Goal: Information Seeking & Learning: Learn about a topic

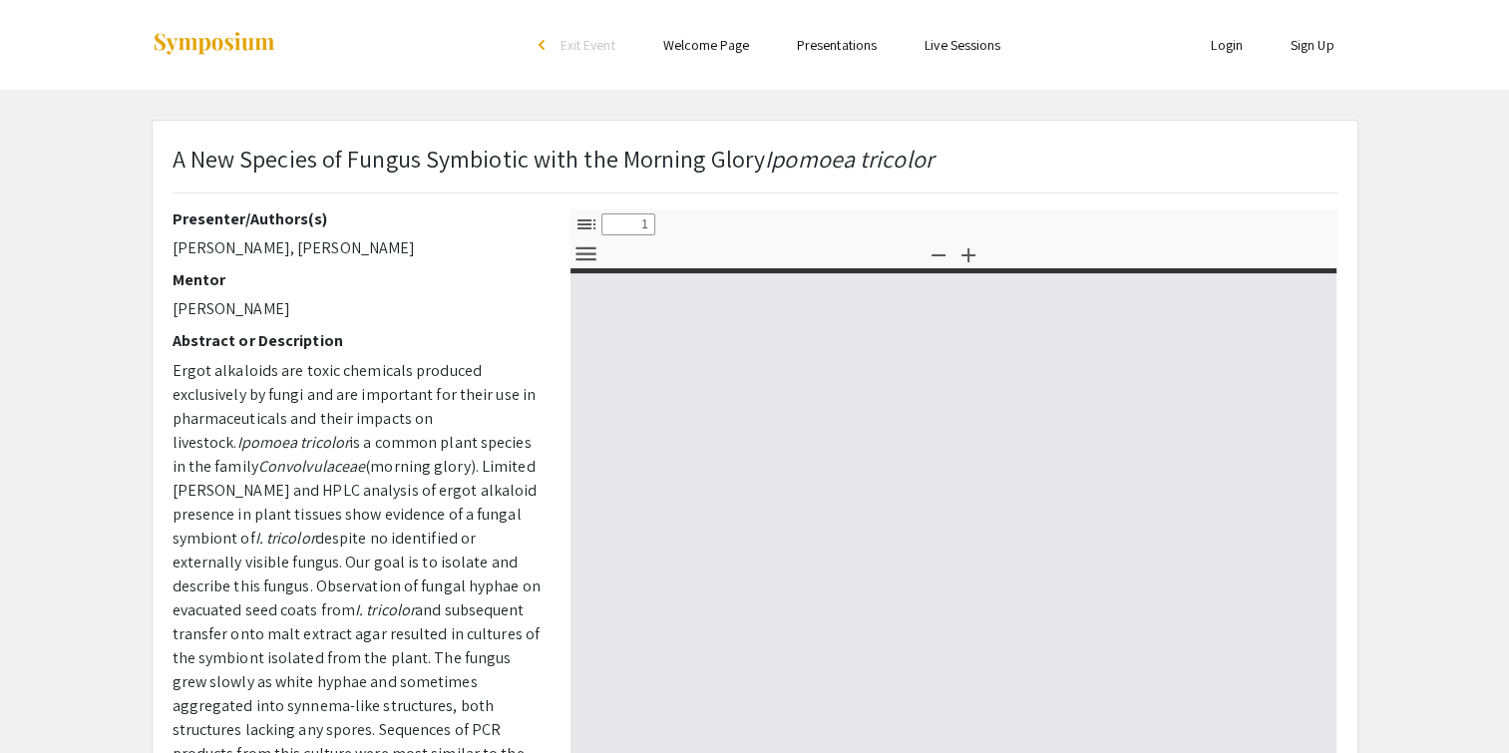
select select "custom"
type input "0"
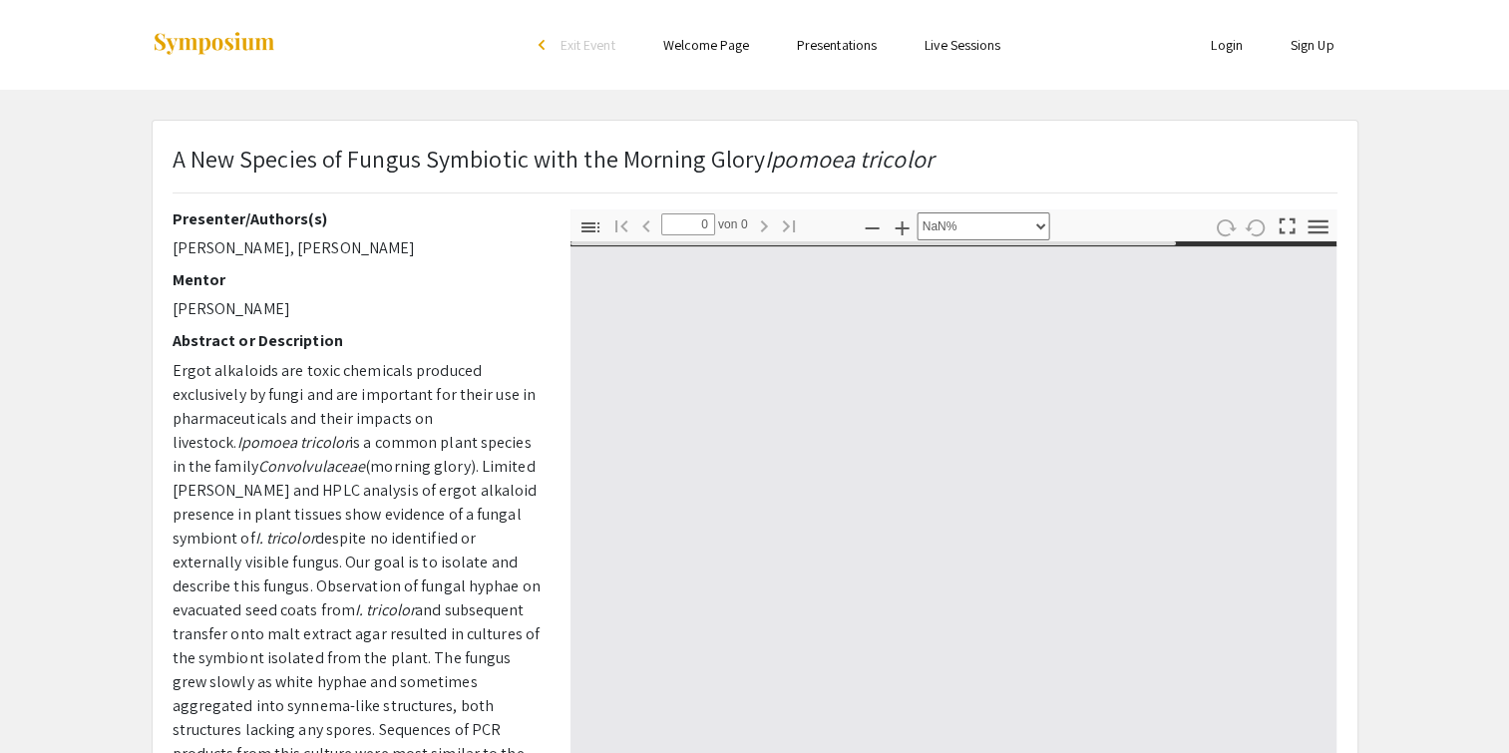
select select "auto"
type input "1"
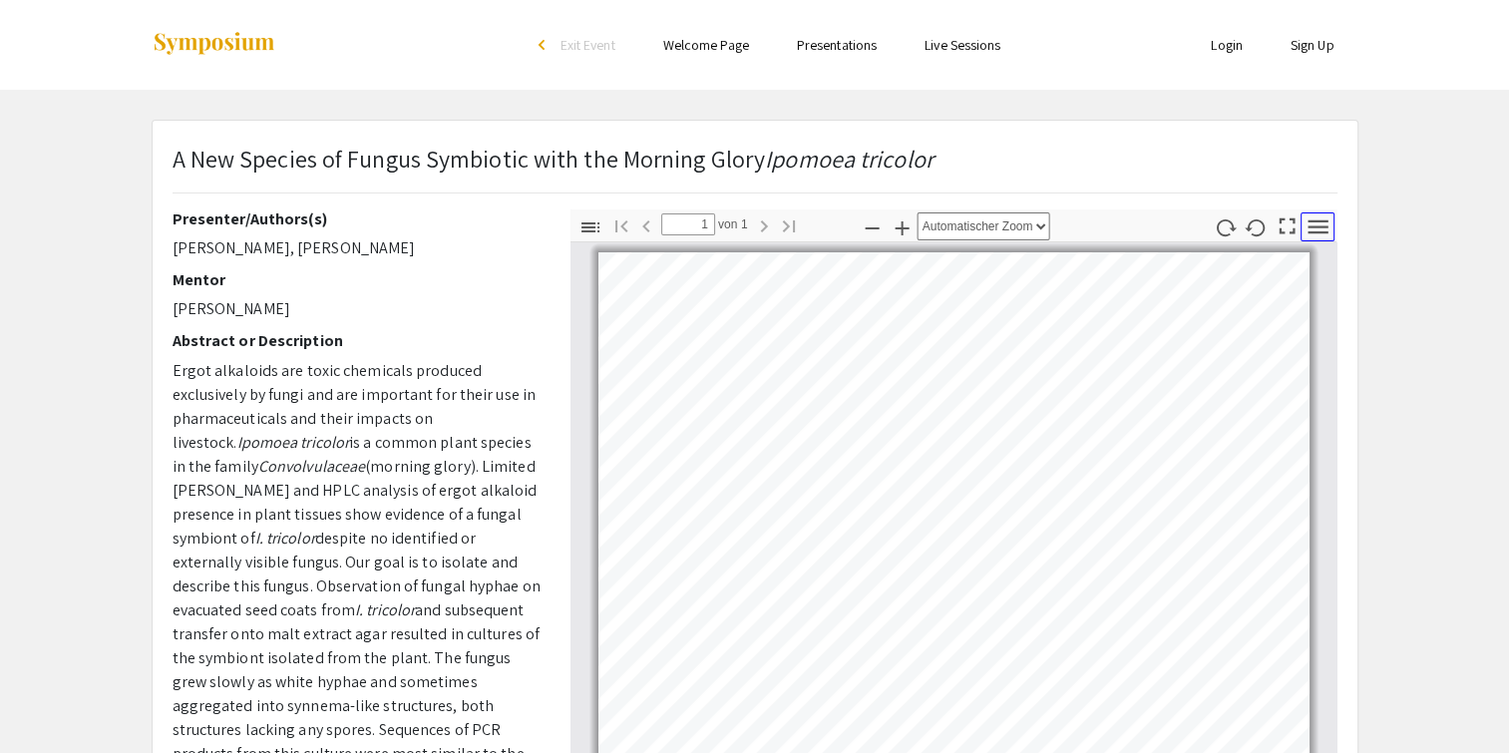
click at [1328, 231] on icon "button" at bounding box center [1317, 226] width 27 height 27
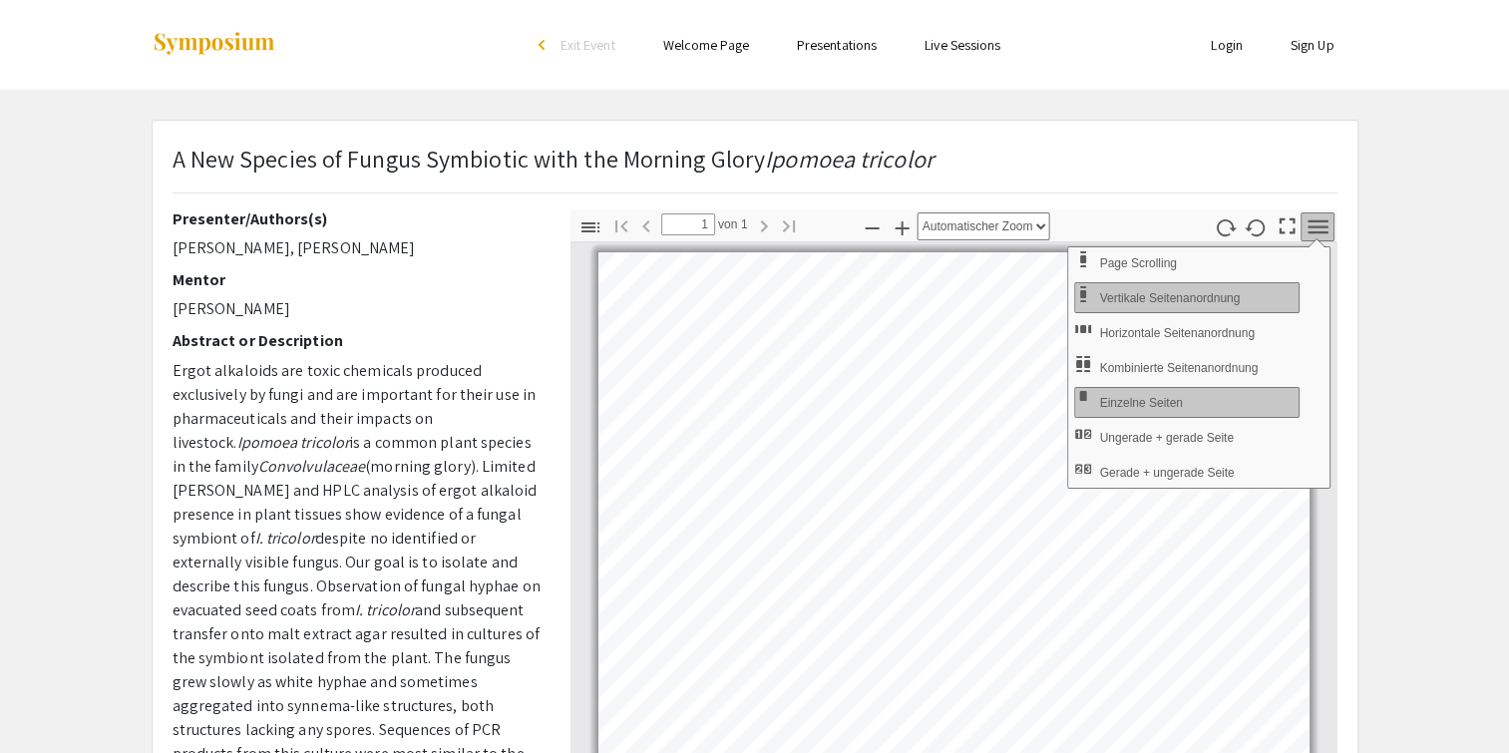
click at [1328, 231] on icon "button" at bounding box center [1317, 226] width 27 height 27
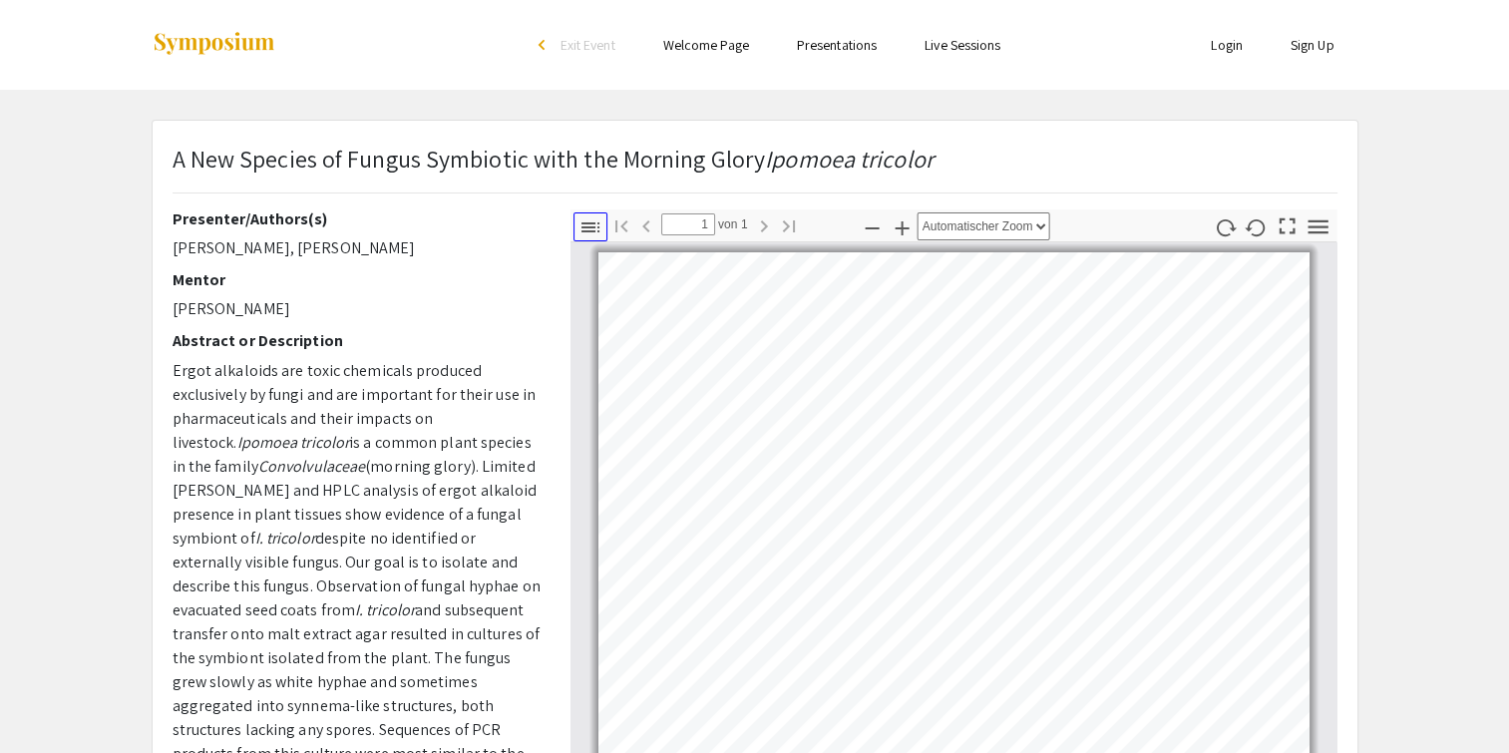
click at [586, 223] on icon "button" at bounding box center [590, 227] width 24 height 24
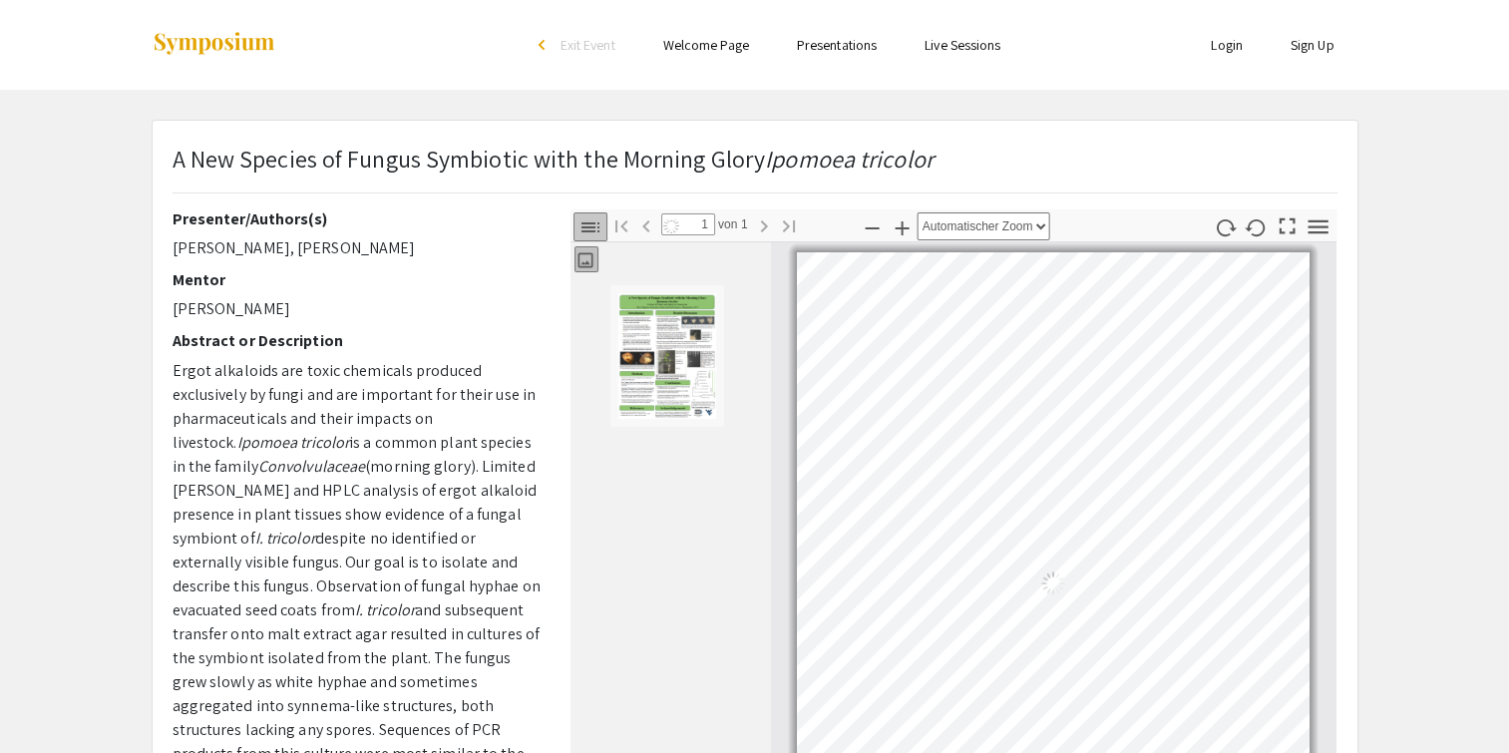
scroll to position [2, 0]
click at [650, 337] on img "Miniaturansicht von Seite 1" at bounding box center [667, 356] width 100 height 128
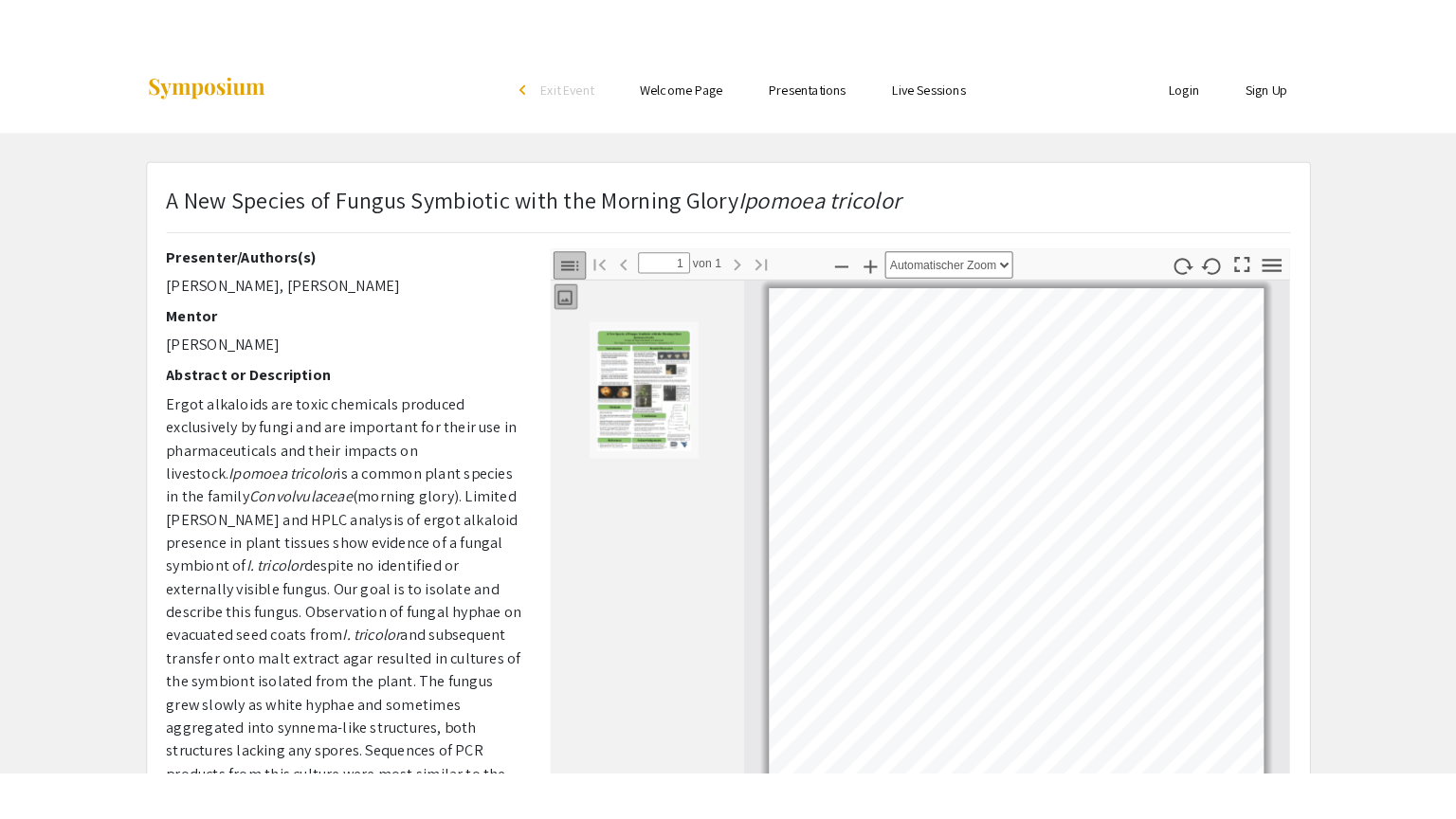
scroll to position [10, 0]
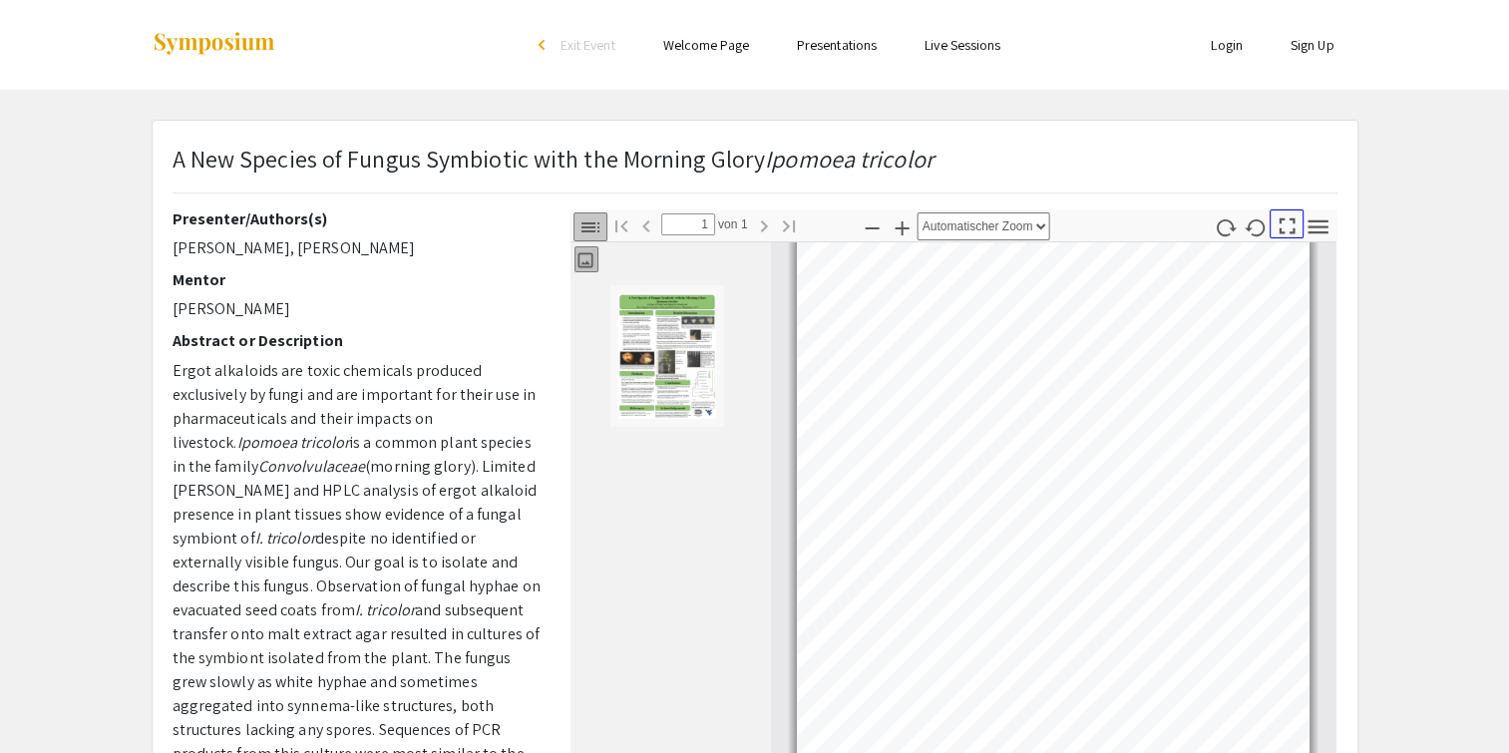
click at [1292, 228] on icon "button" at bounding box center [1286, 225] width 27 height 27
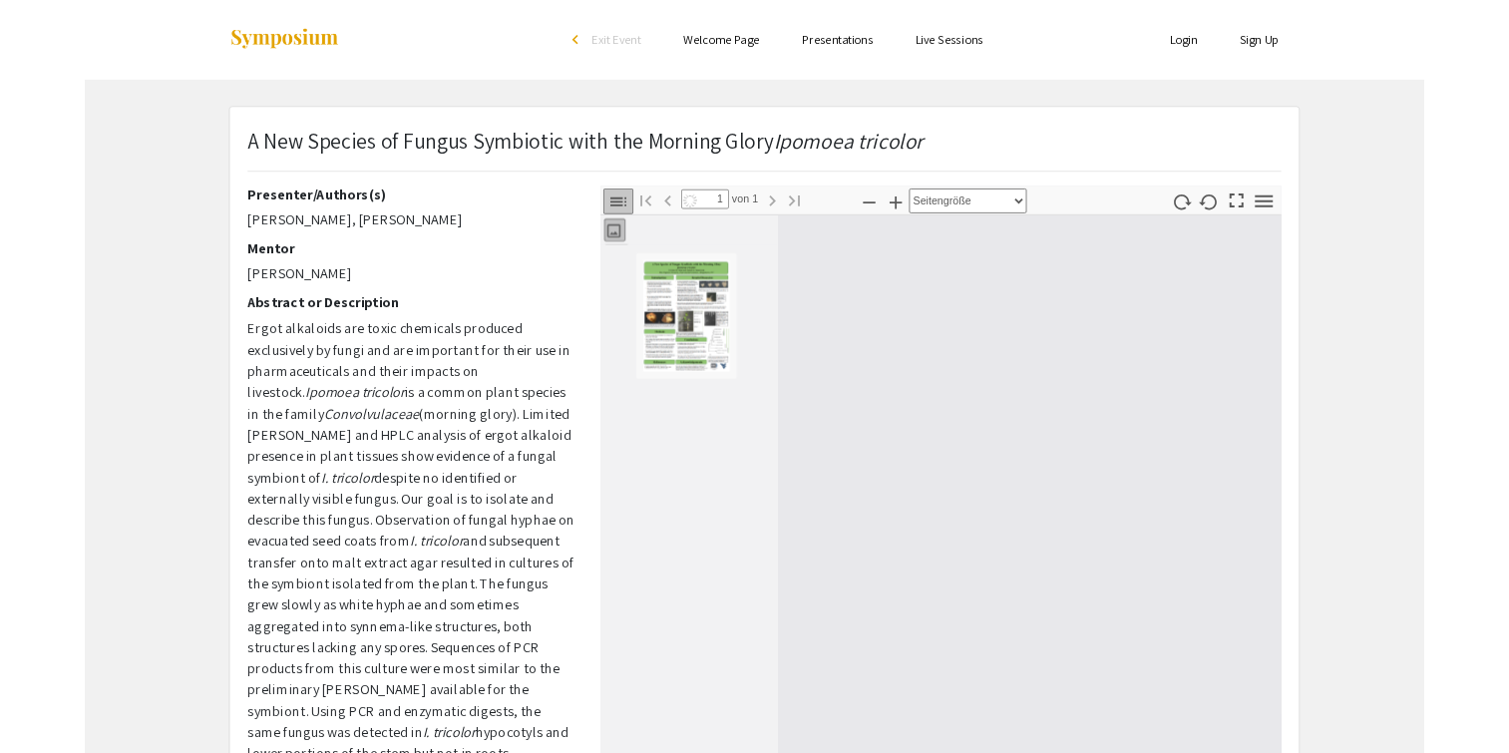
scroll to position [861, 0]
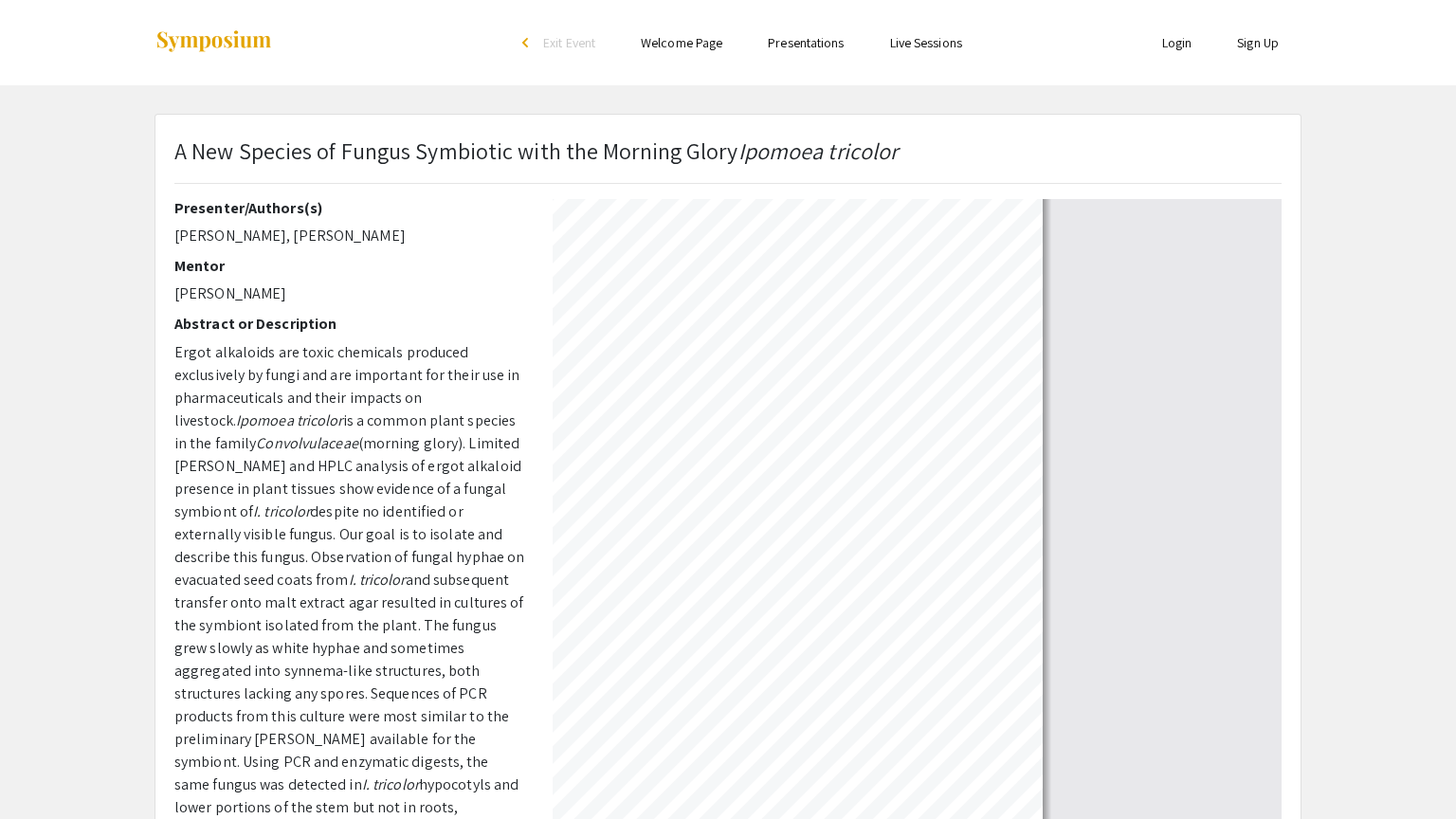
click at [1178, 276] on div at bounding box center [728, 6] width 1449 height 1648
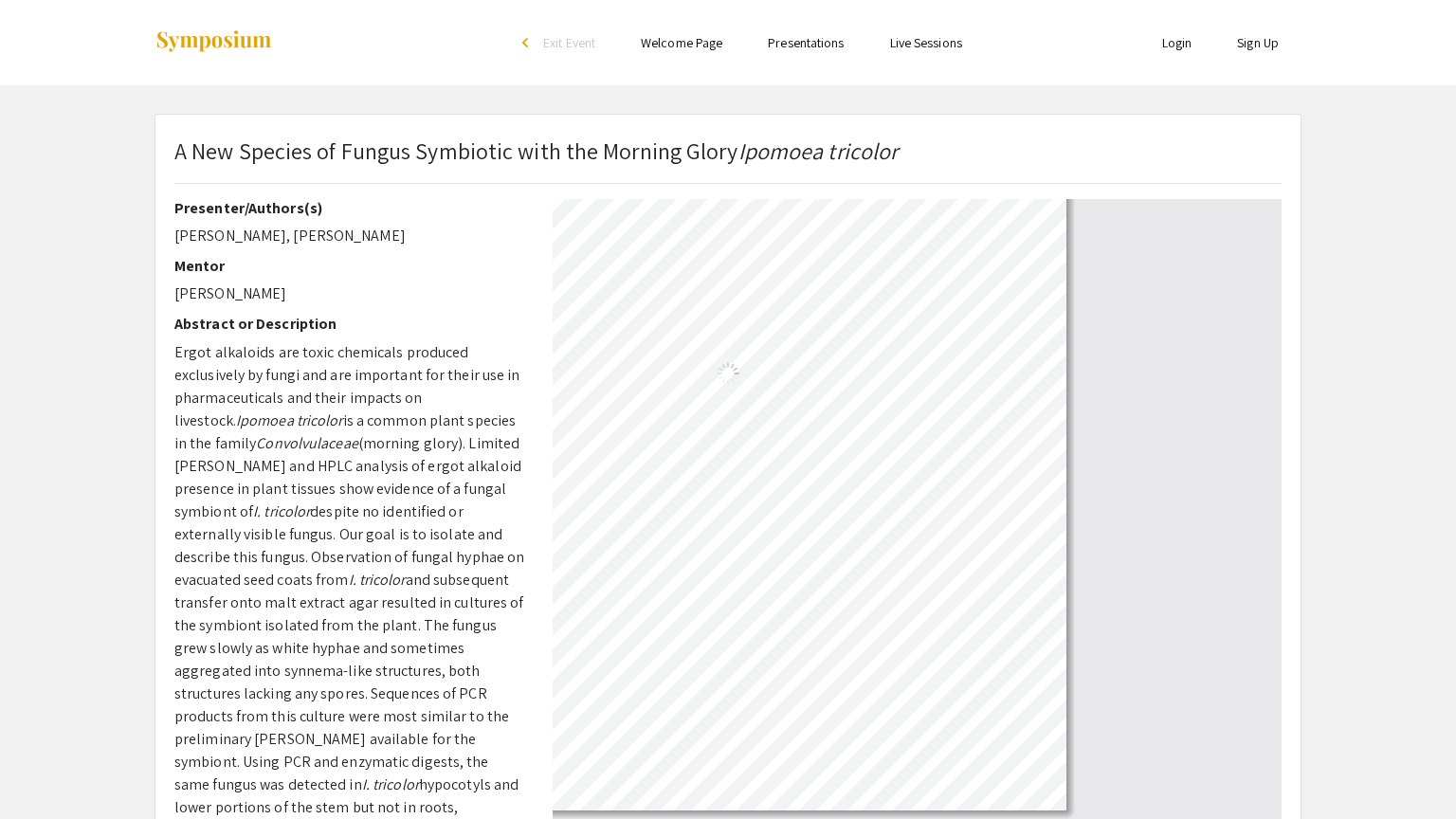
select select "auto"
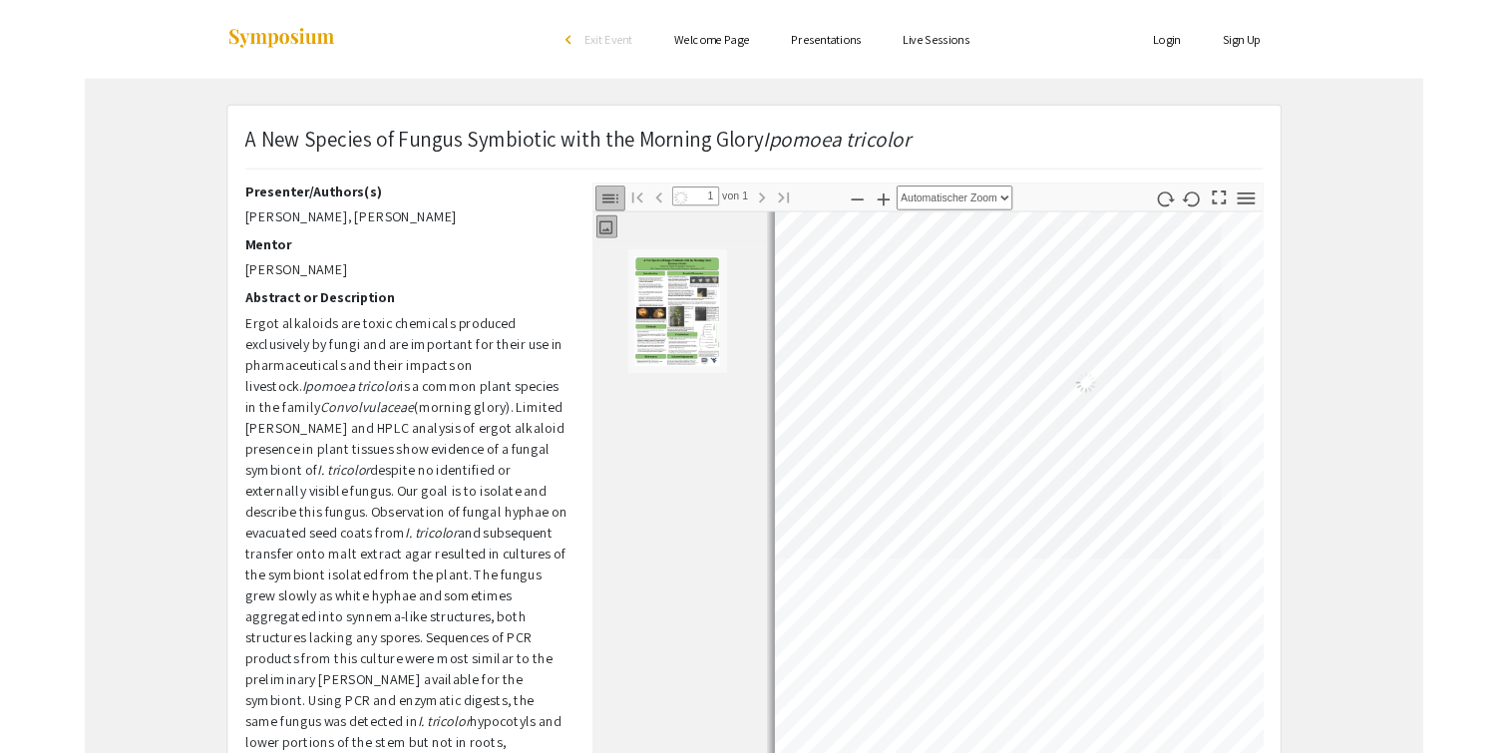
scroll to position [10, 0]
